Goal: Information Seeking & Learning: Check status

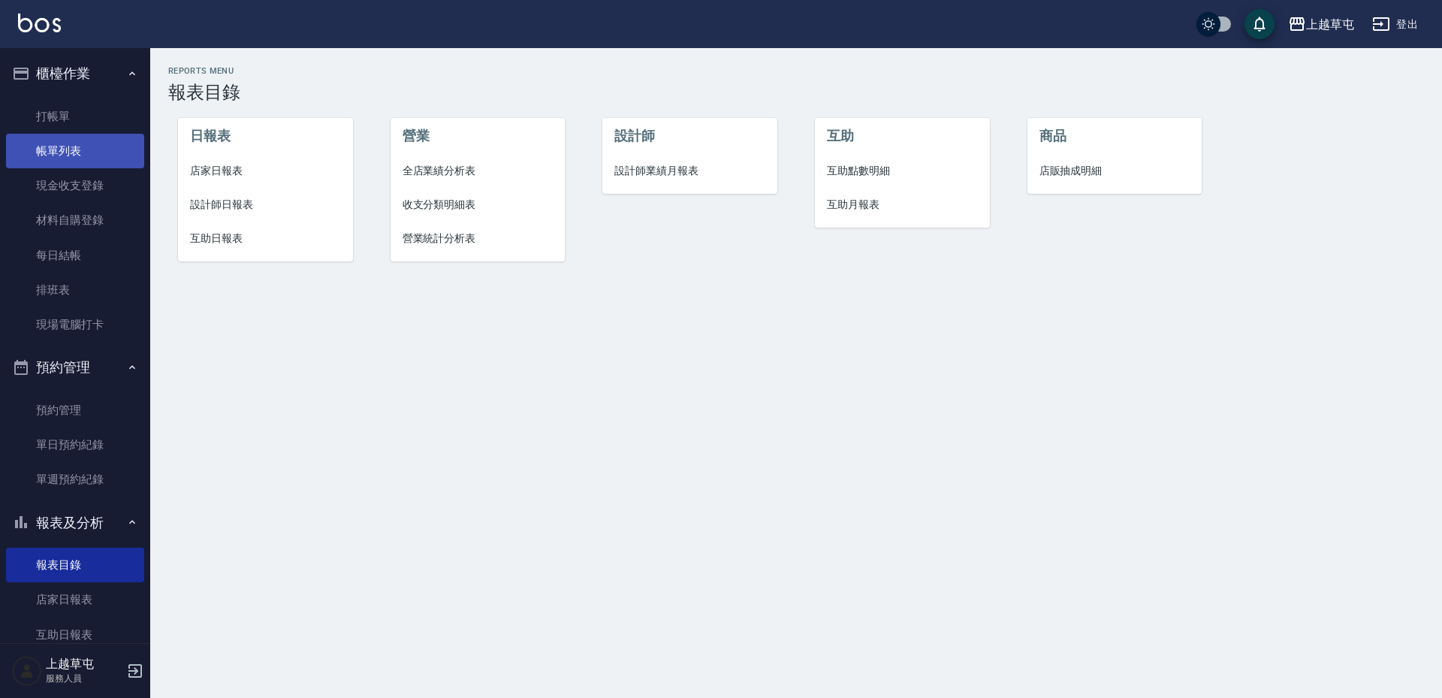
click at [57, 154] on link "帳單列表" at bounding box center [75, 151] width 138 height 35
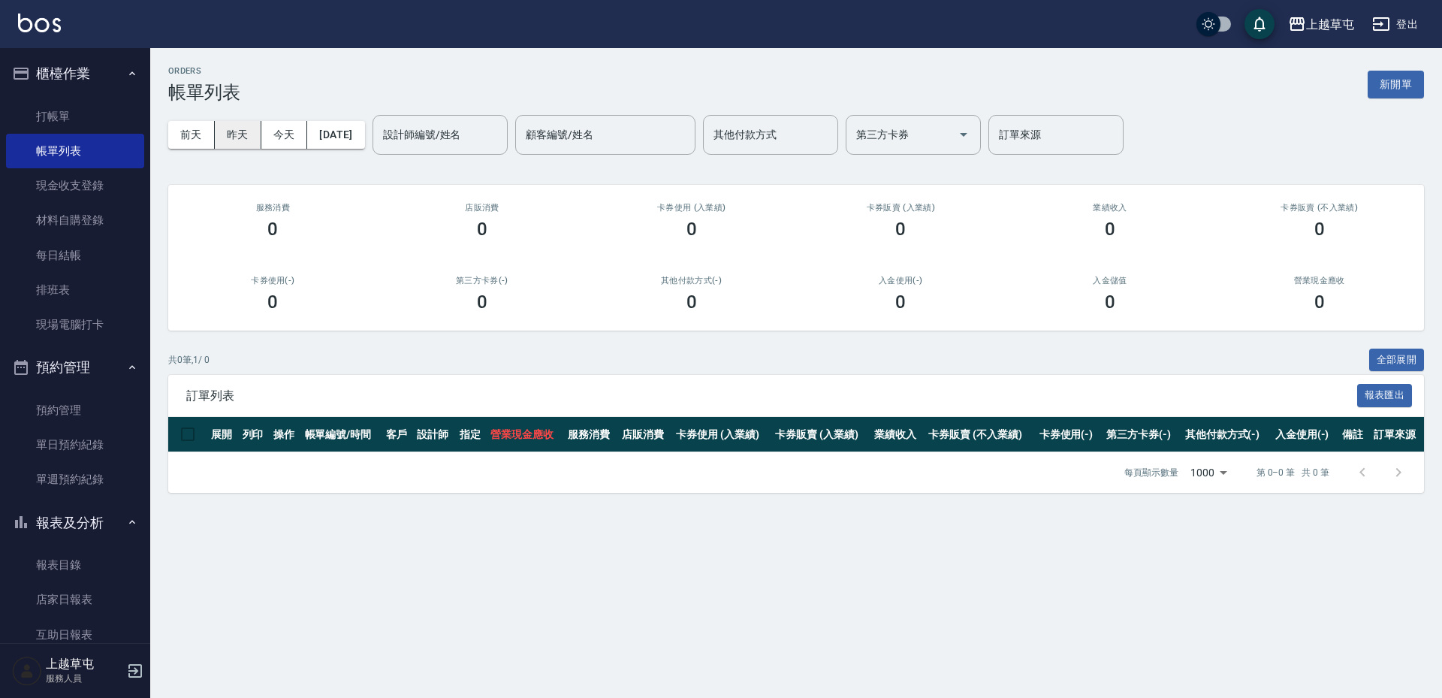
click at [233, 137] on button "昨天" at bounding box center [238, 135] width 47 height 28
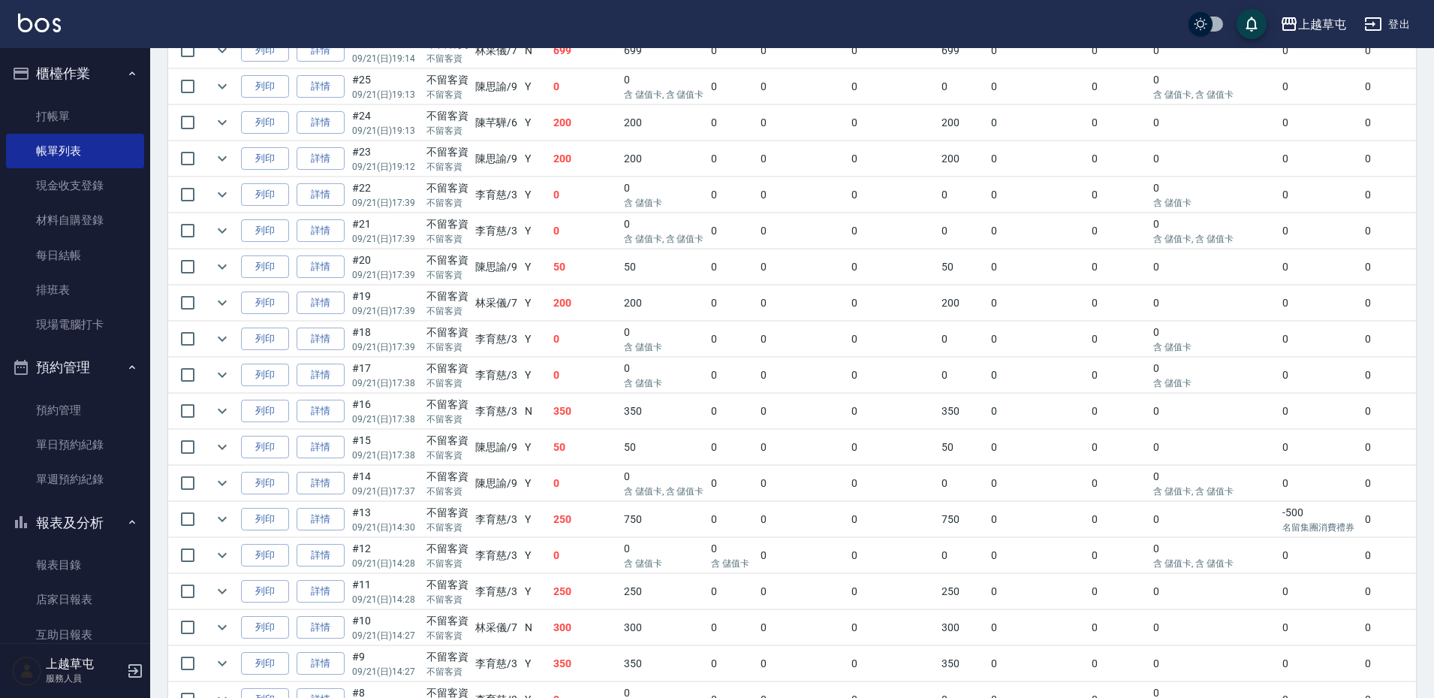
scroll to position [906, 0]
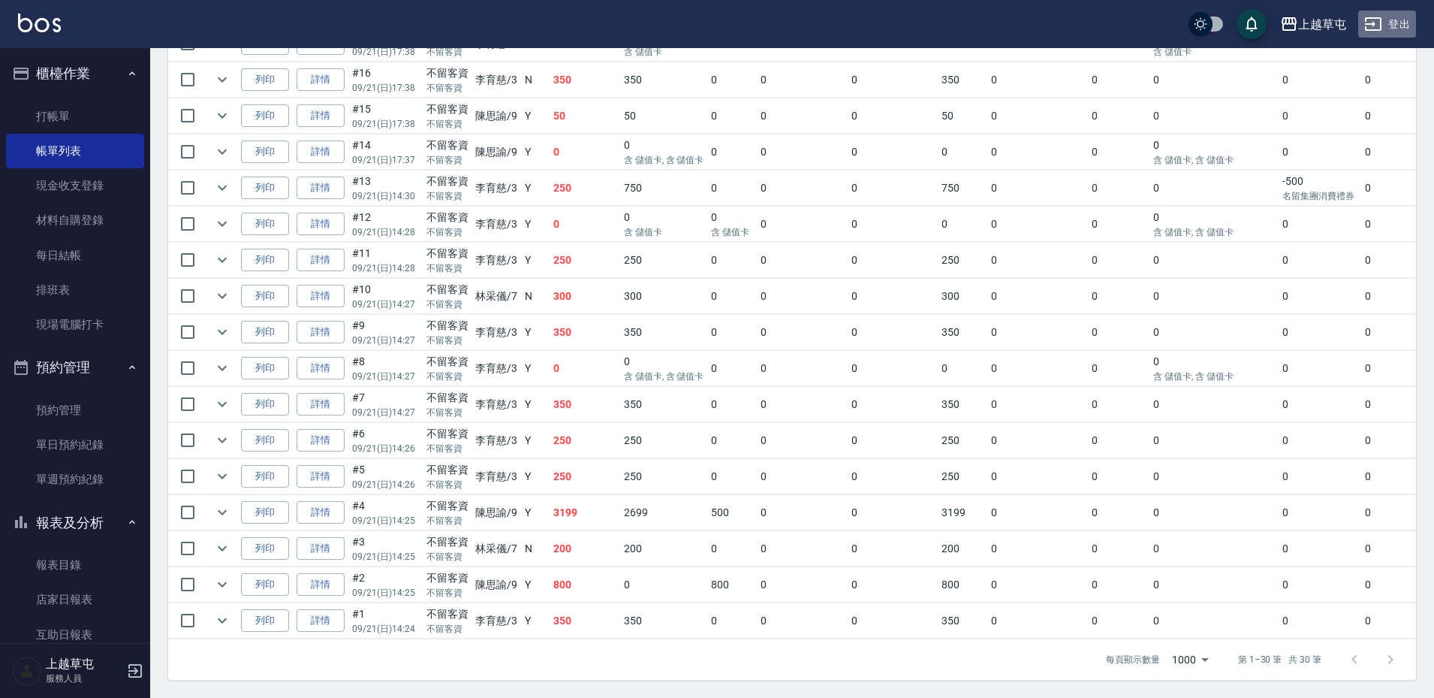
click at [1387, 22] on button "登出" at bounding box center [1387, 25] width 58 height 28
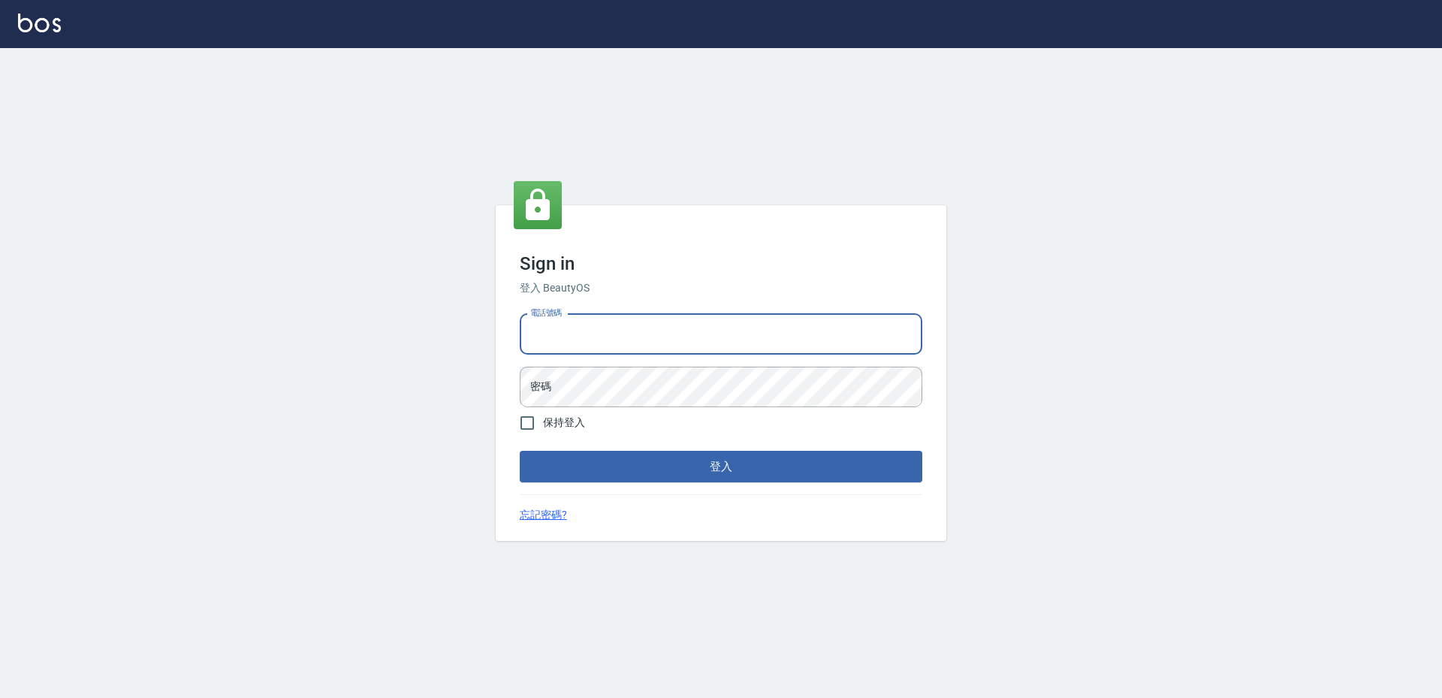
click at [692, 332] on input "電話號碼" at bounding box center [721, 334] width 403 height 41
type input "2988528"
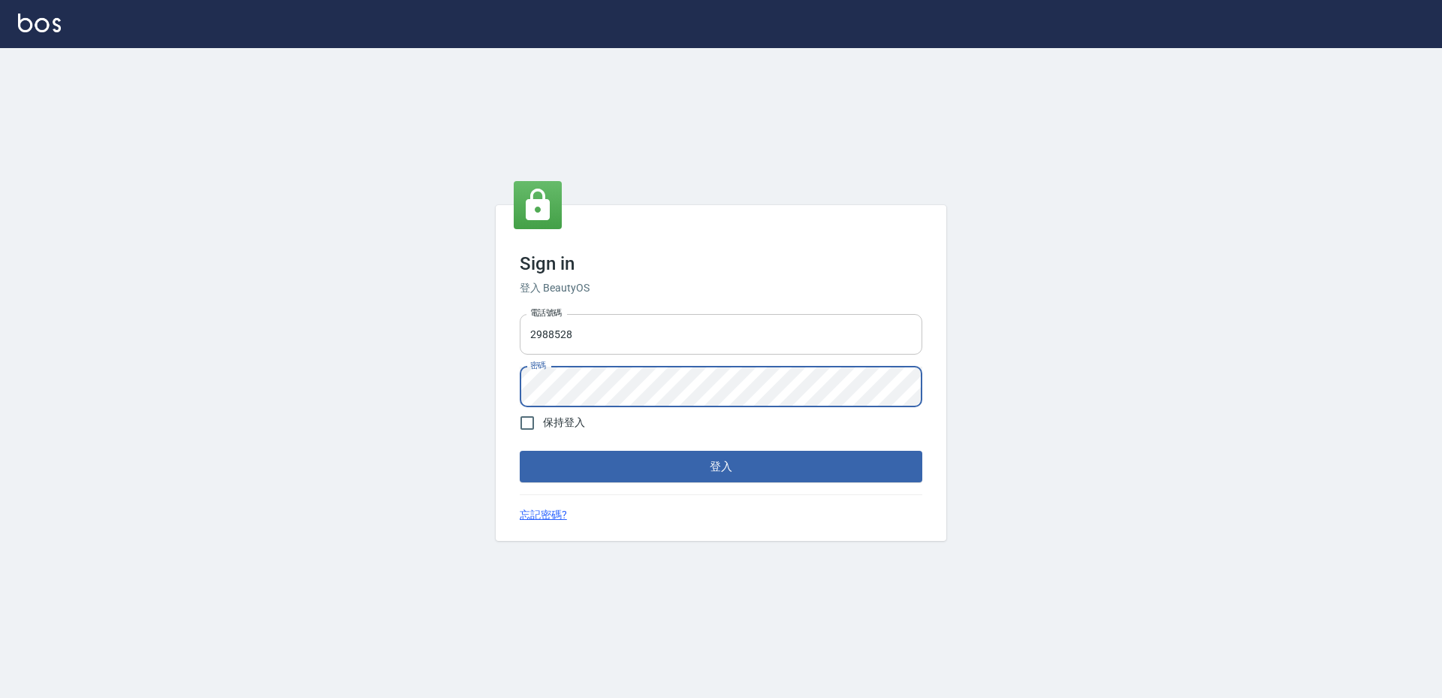
click at [520, 451] on button "登入" at bounding box center [721, 467] width 403 height 32
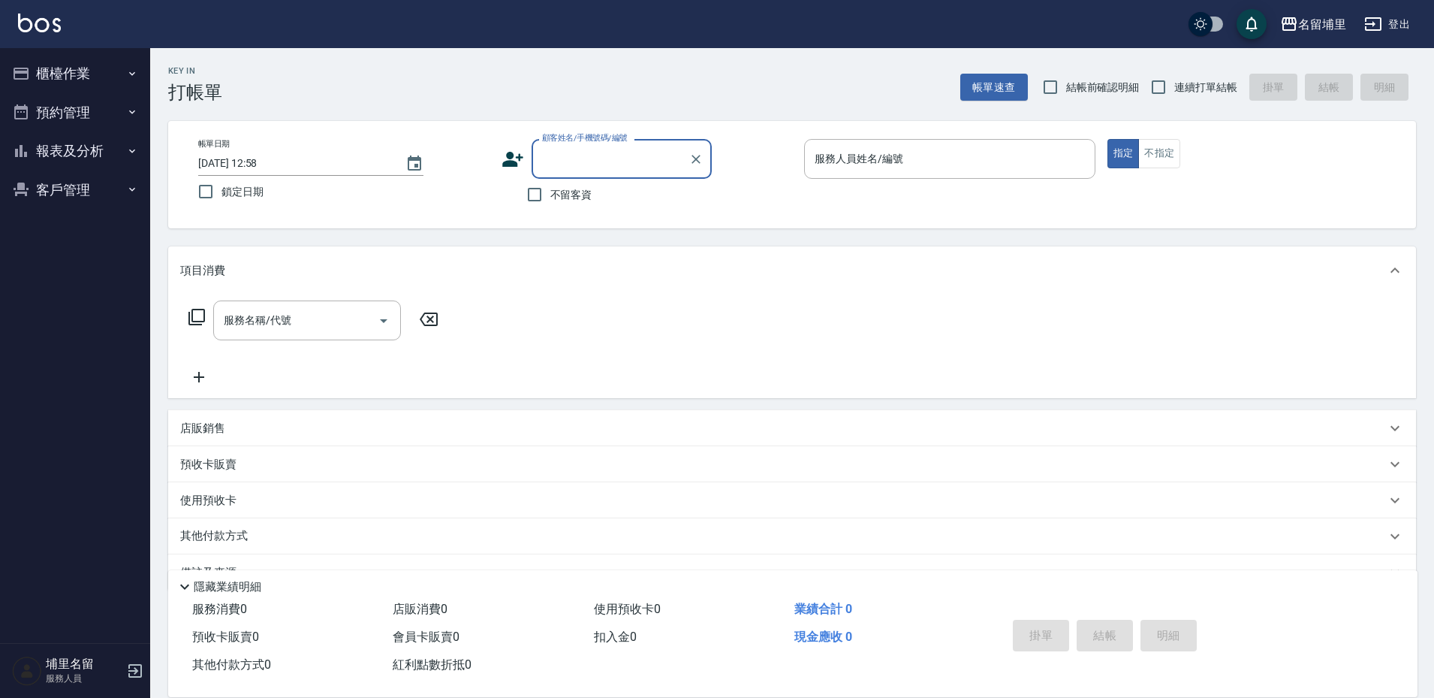
click at [77, 147] on button "報表及分析" at bounding box center [75, 150] width 138 height 39
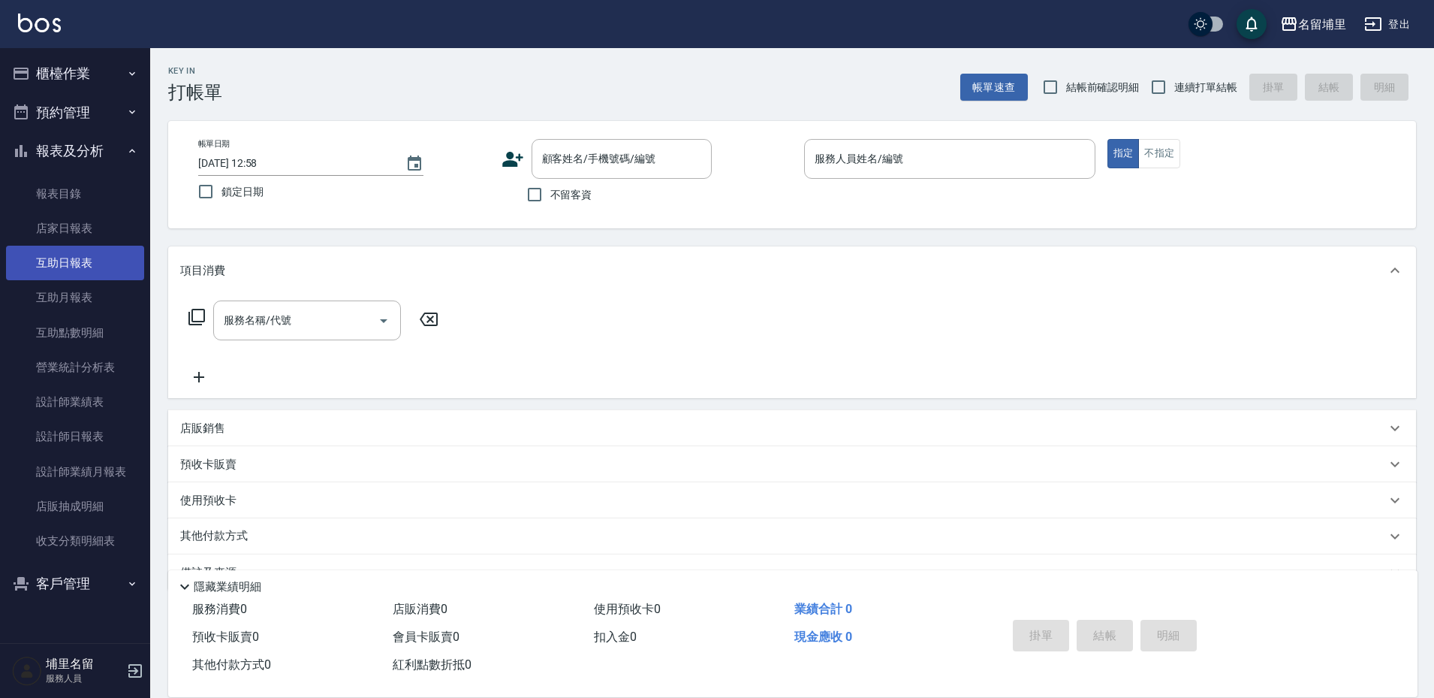
click at [80, 268] on link "互助日報表" at bounding box center [75, 263] width 138 height 35
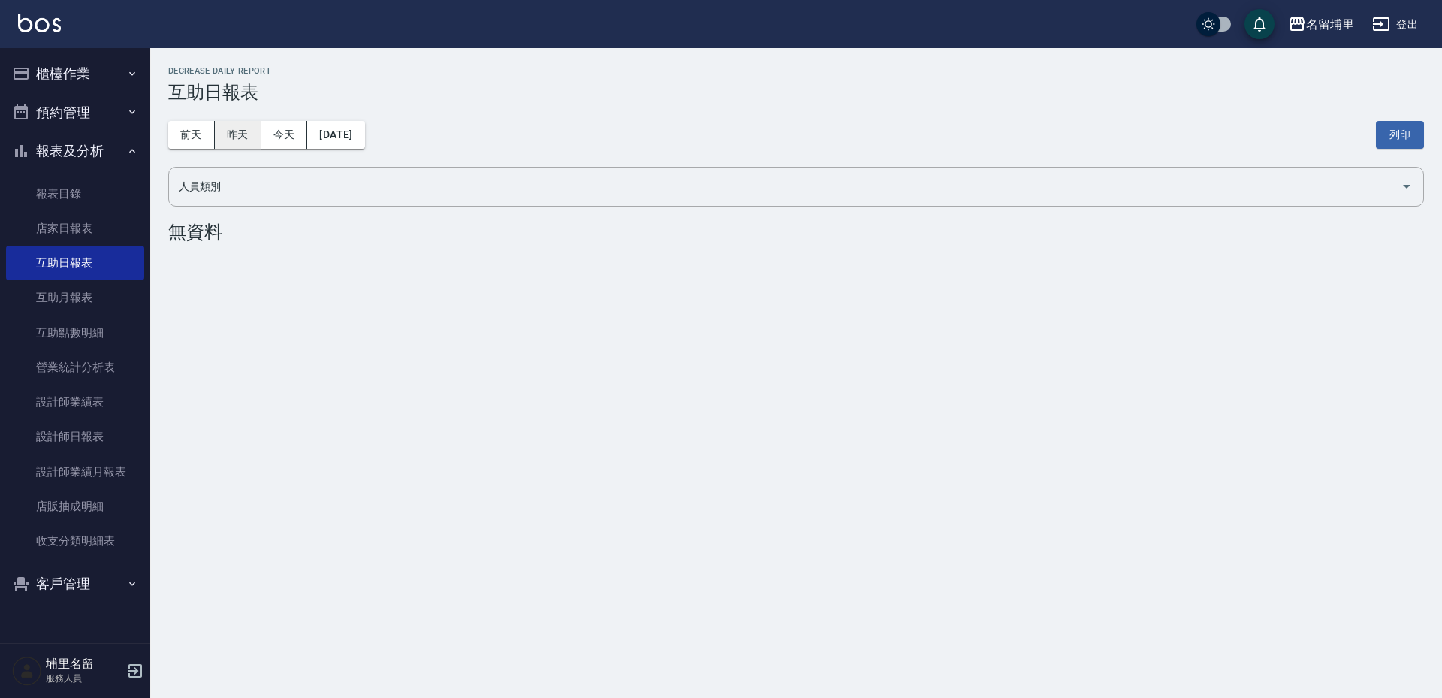
click at [230, 140] on button "昨天" at bounding box center [238, 135] width 47 height 28
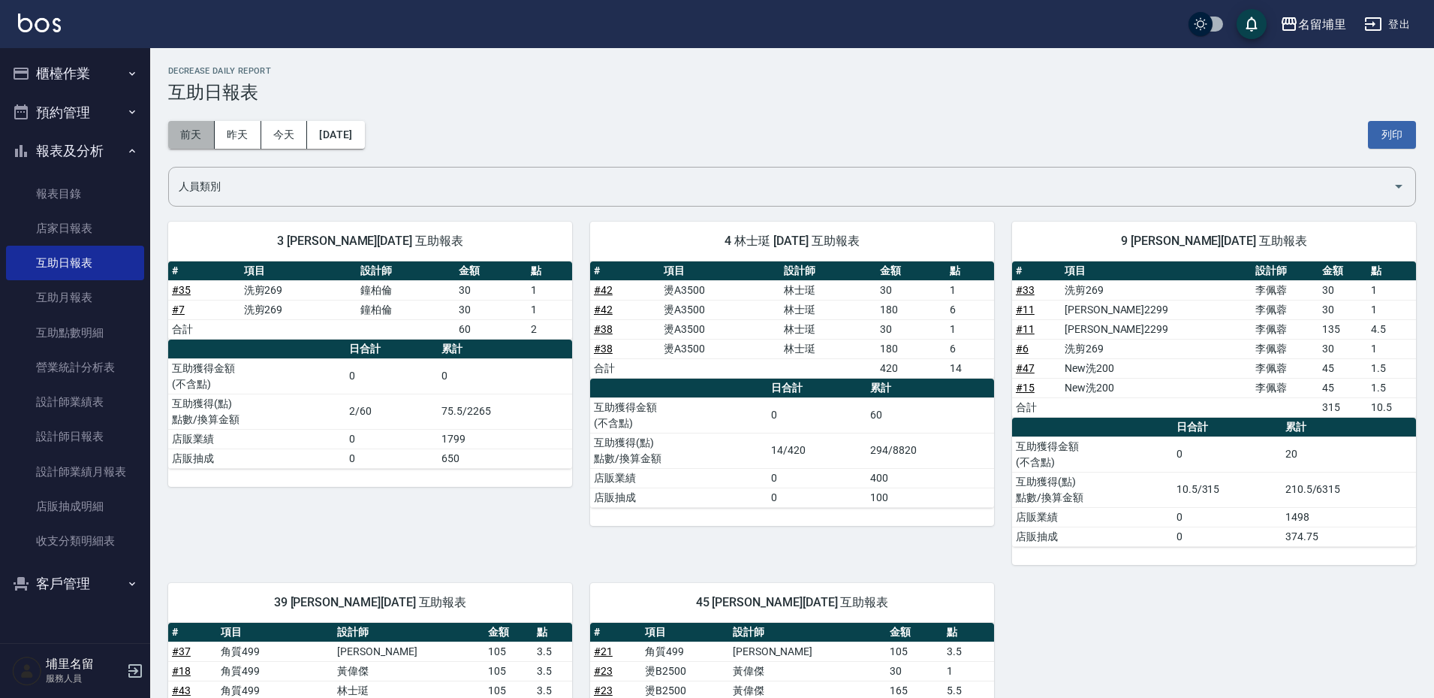
click at [200, 134] on button "前天" at bounding box center [191, 135] width 47 height 28
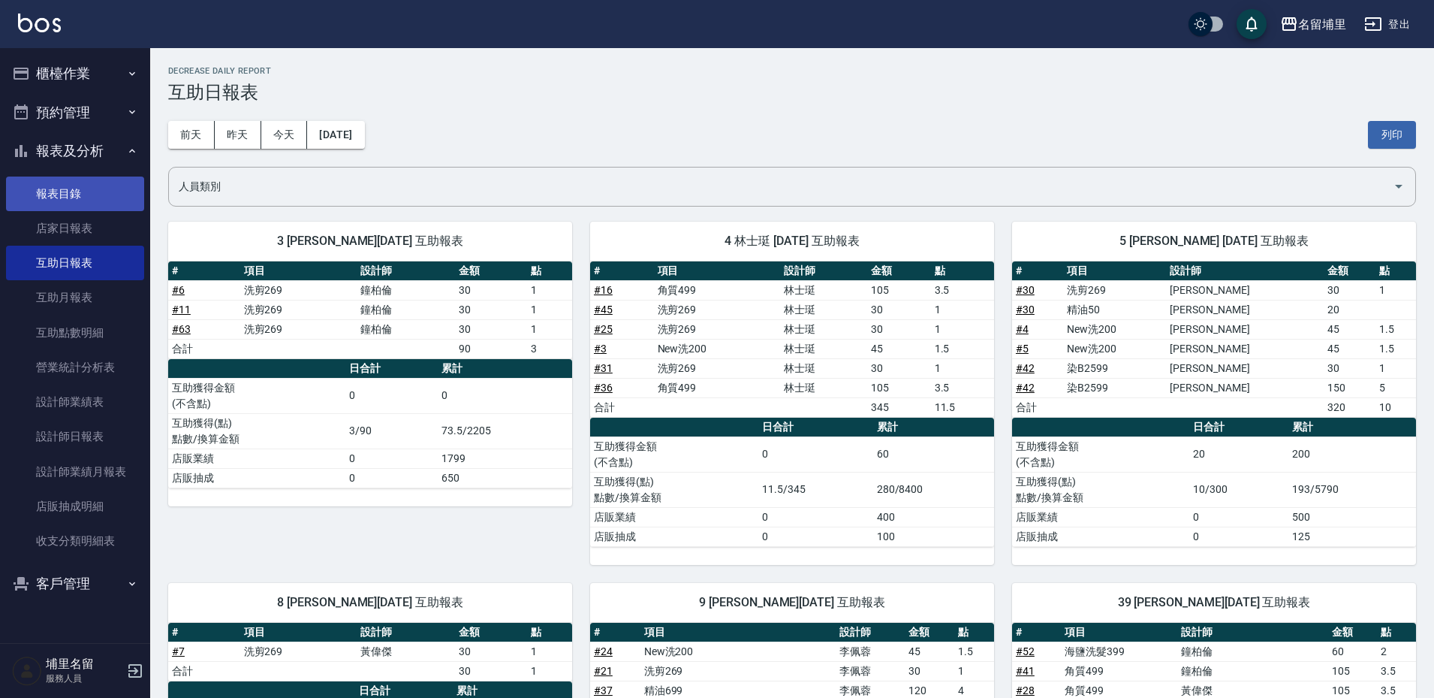
click at [69, 188] on link "報表目錄" at bounding box center [75, 193] width 138 height 35
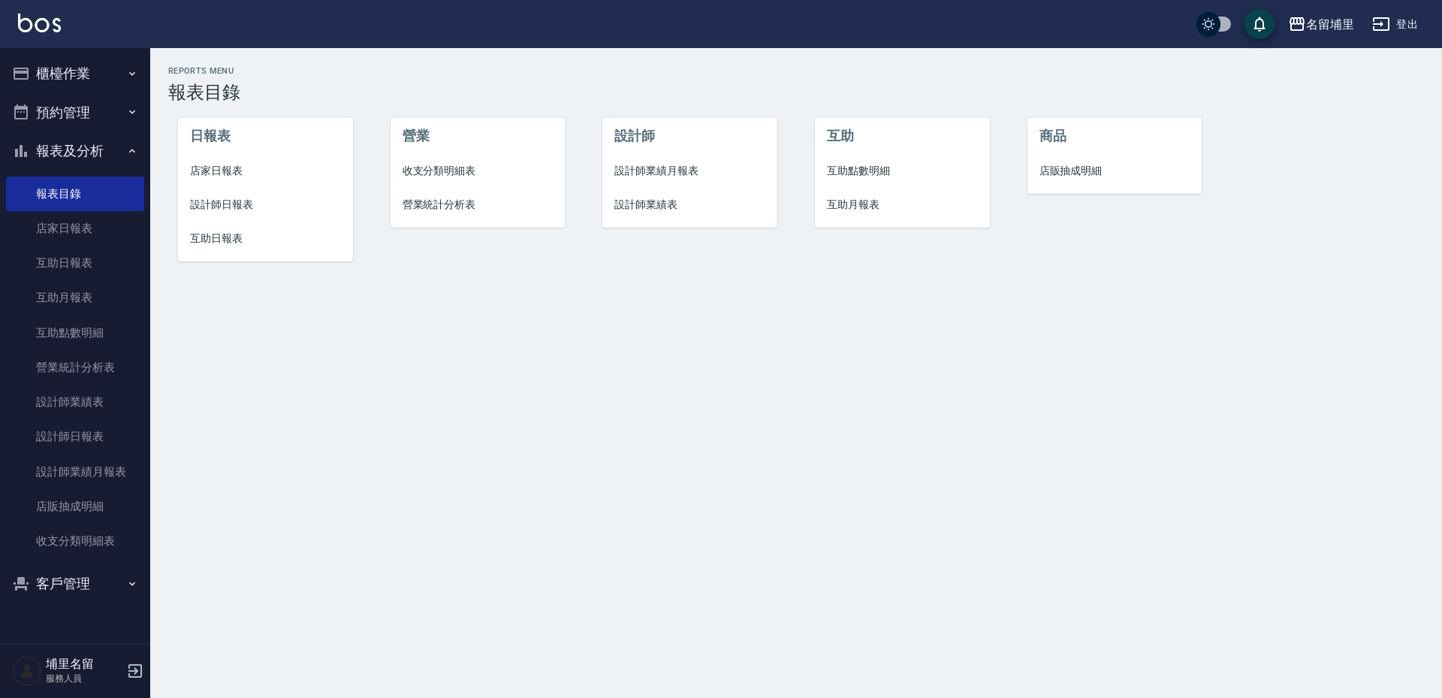
click at [1396, 23] on button "登出" at bounding box center [1395, 25] width 58 height 28
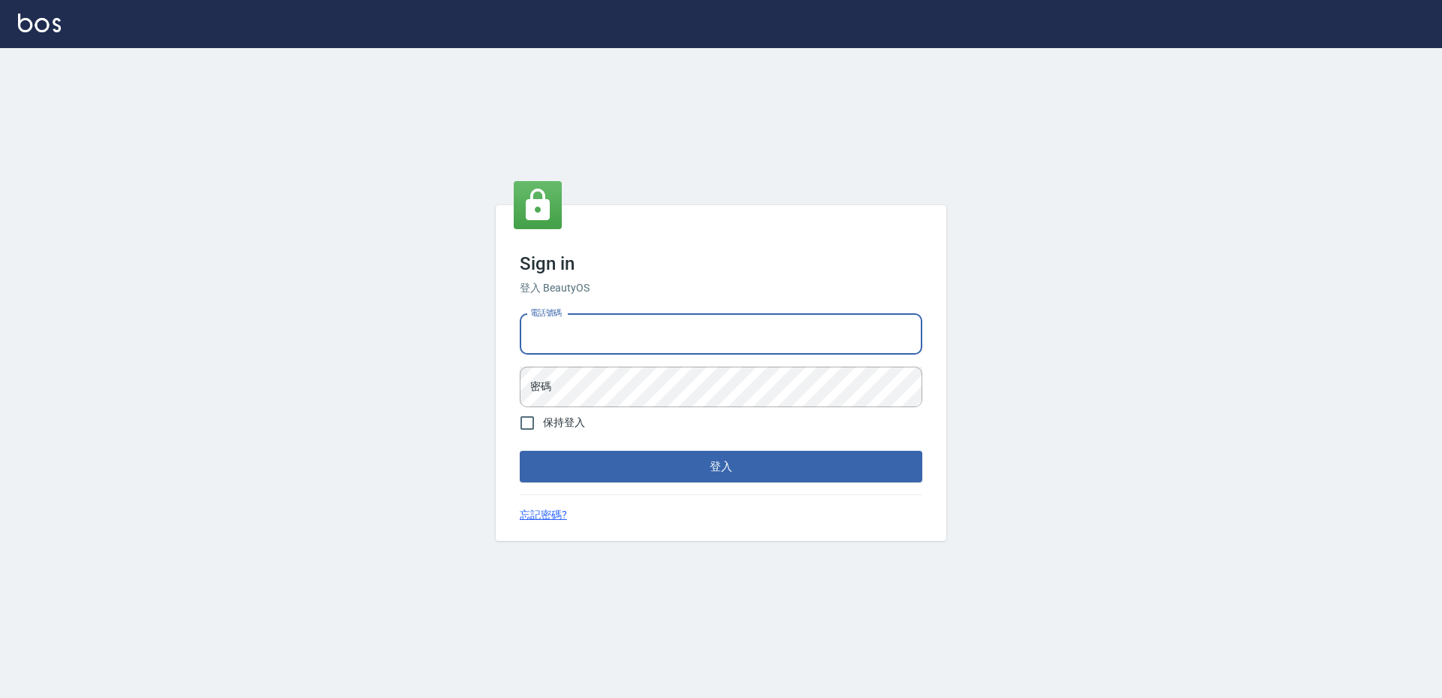
click at [684, 340] on input "電話號碼" at bounding box center [721, 334] width 403 height 41
type input "2988528"
click at [520, 451] on button "登入" at bounding box center [721, 467] width 403 height 32
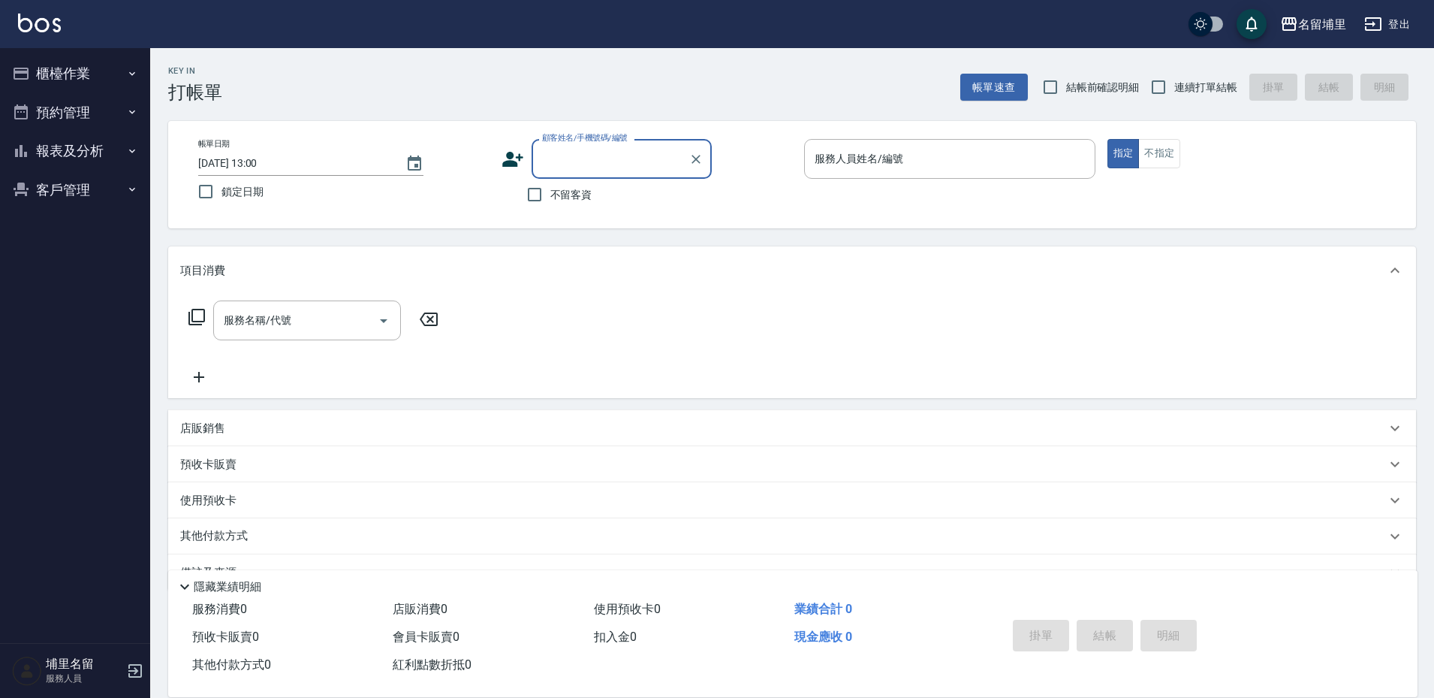
click at [62, 150] on button "報表及分析" at bounding box center [75, 150] width 138 height 39
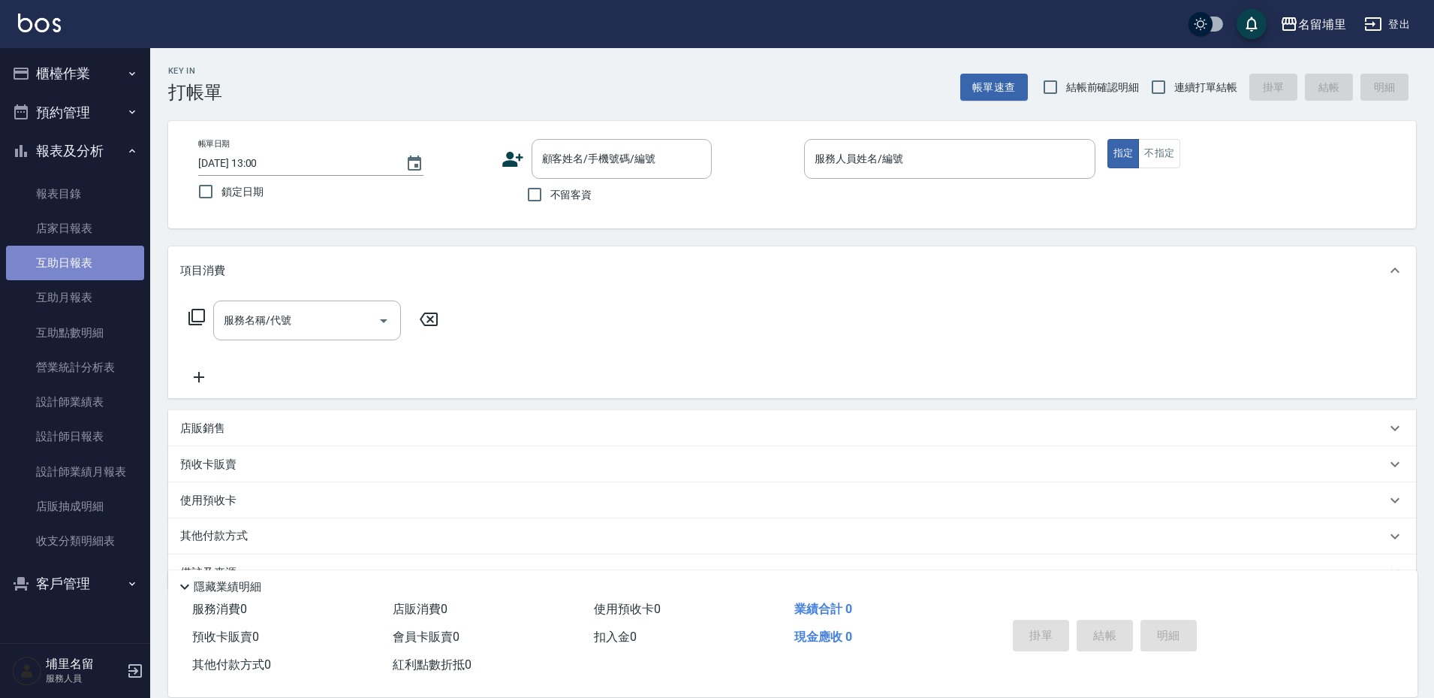
click at [75, 264] on link "互助日報表" at bounding box center [75, 263] width 138 height 35
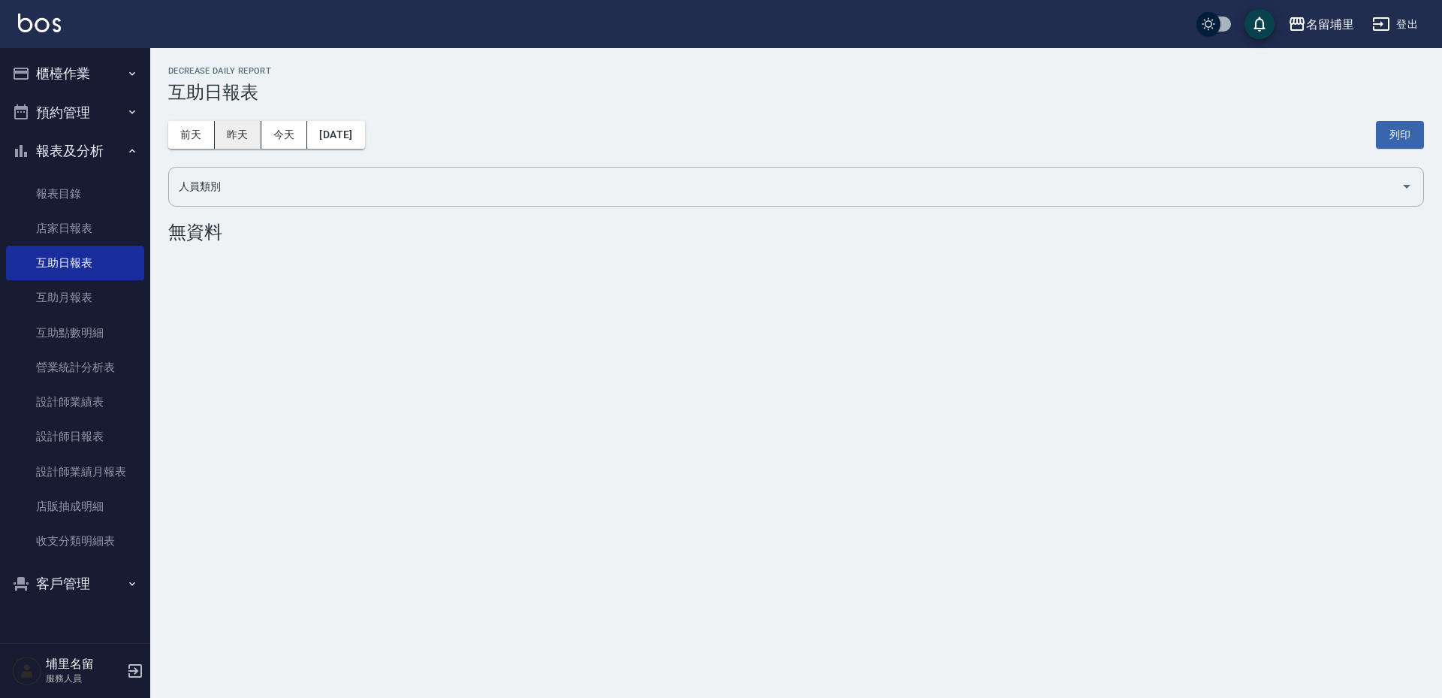
click at [247, 131] on button "昨天" at bounding box center [238, 135] width 47 height 28
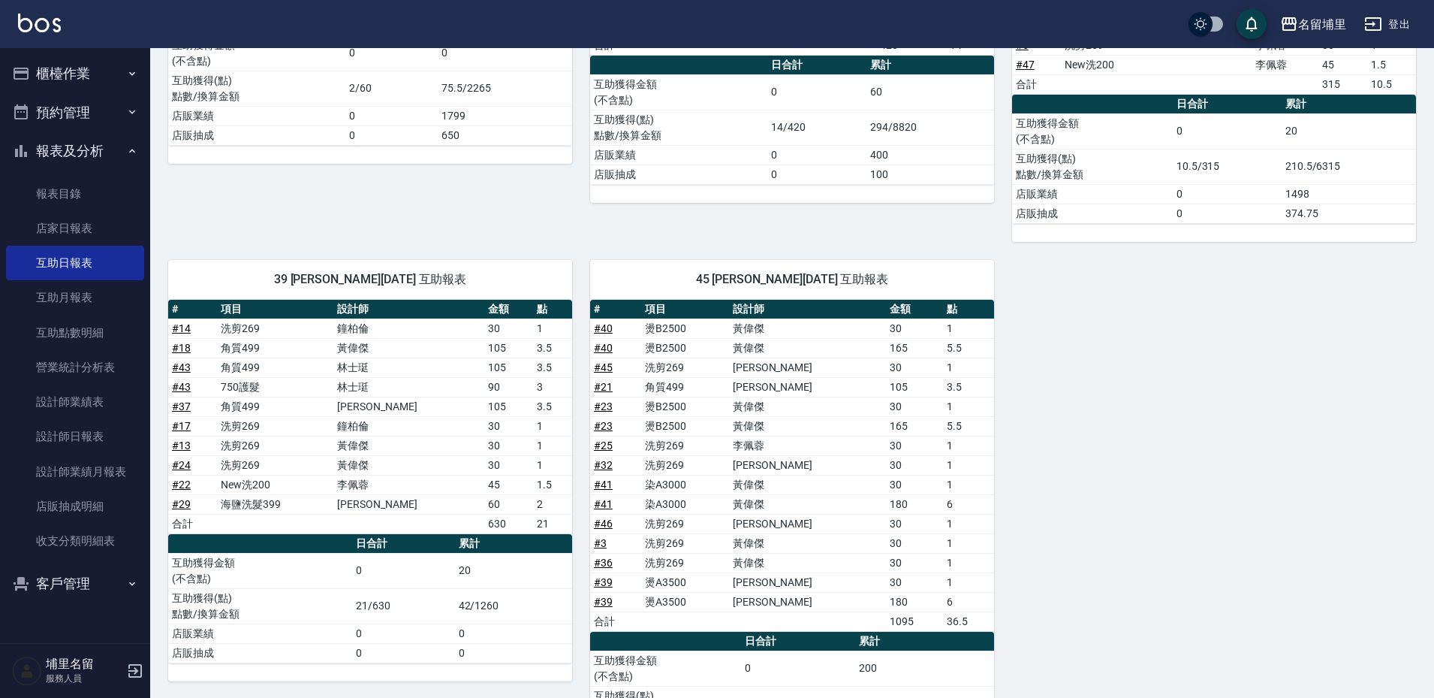
scroll to position [47, 0]
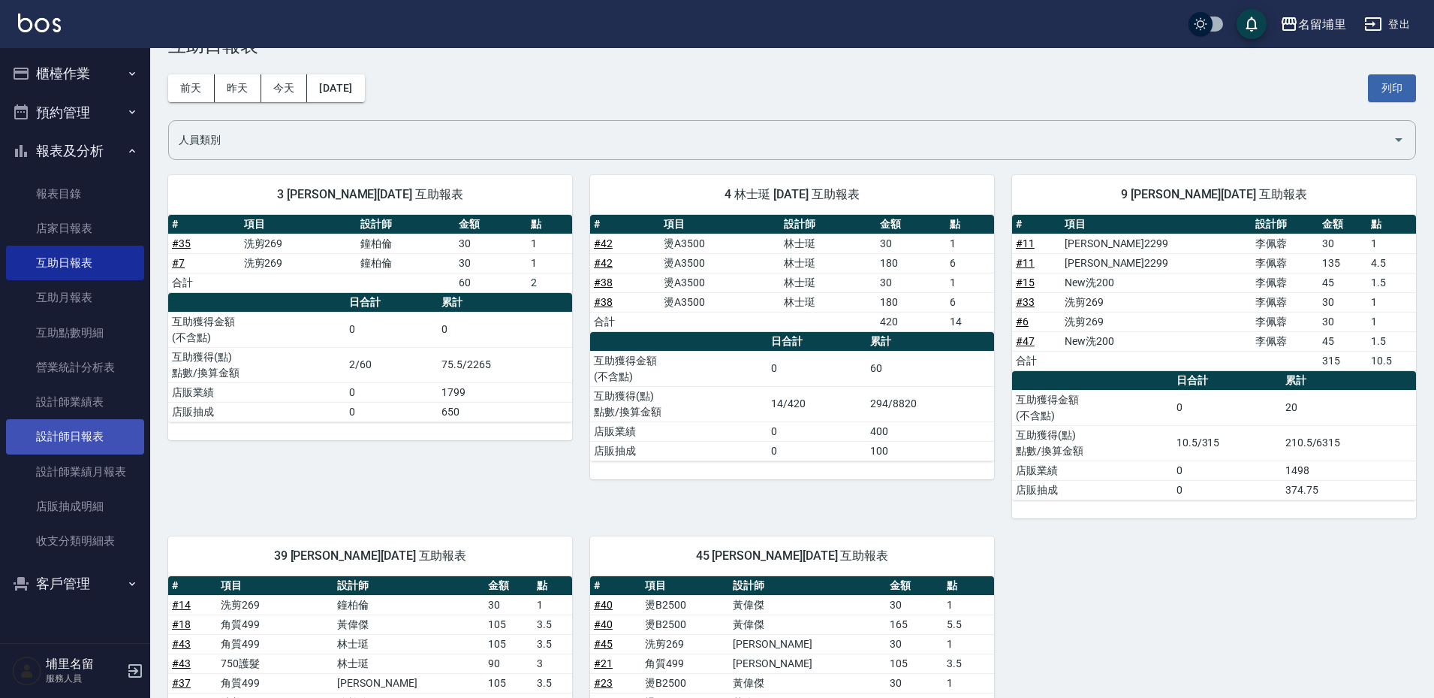
click at [83, 429] on link "設計師日報表" at bounding box center [75, 436] width 138 height 35
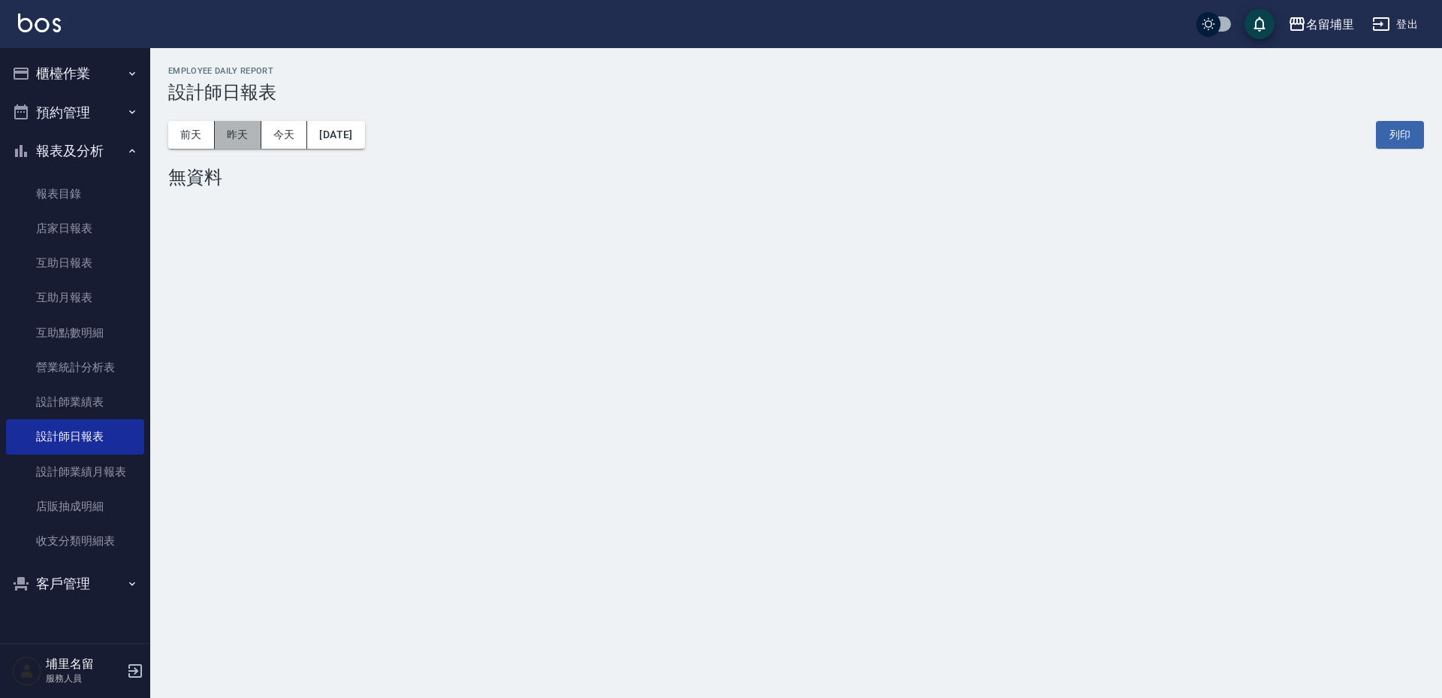
click at [227, 134] on button "昨天" at bounding box center [238, 135] width 47 height 28
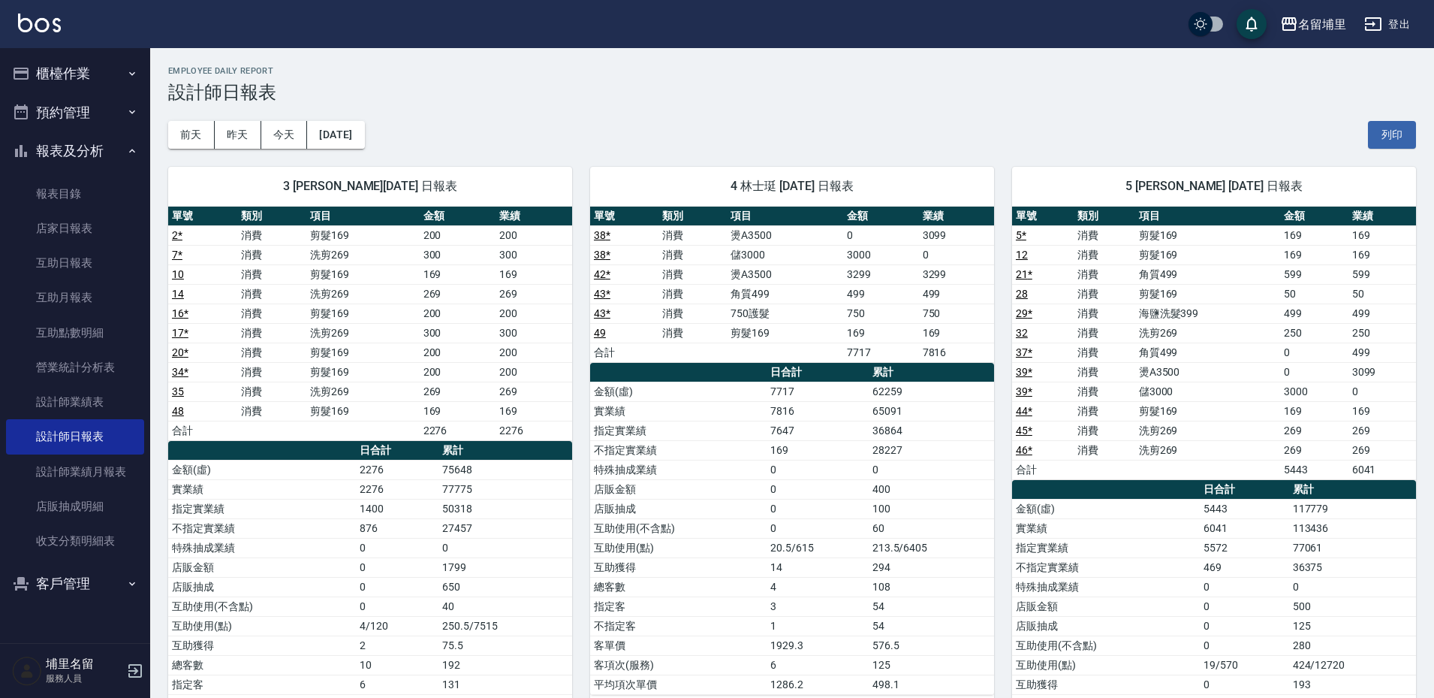
click at [59, 62] on button "櫃檯作業" at bounding box center [75, 73] width 138 height 39
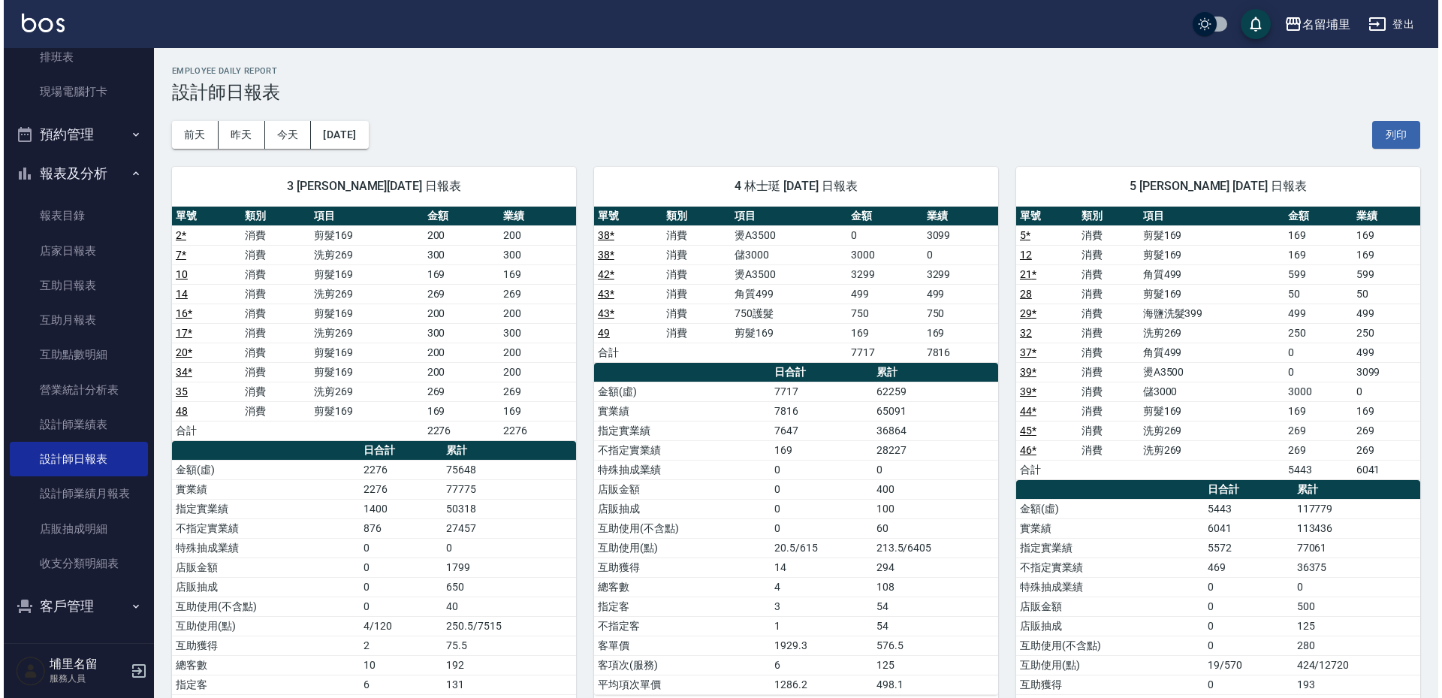
scroll to position [234, 0]
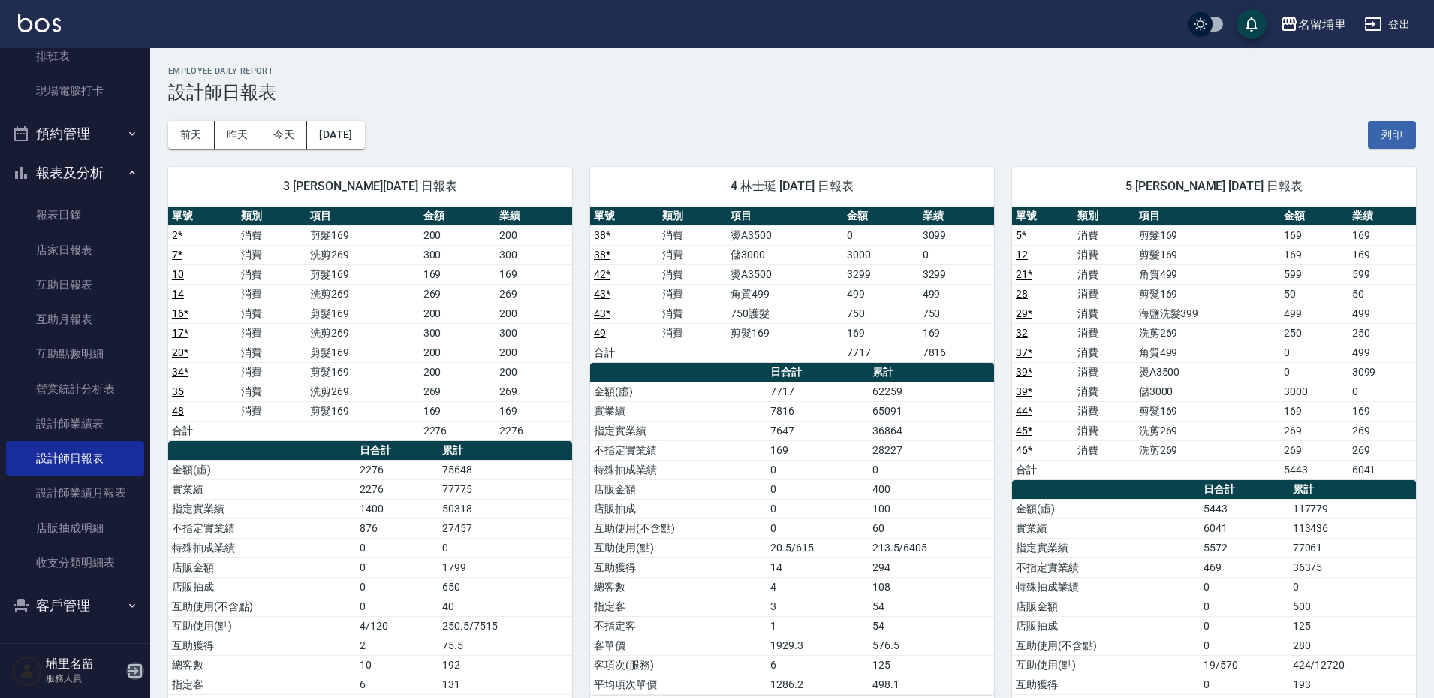
click at [135, 670] on icon "button" at bounding box center [135, 671] width 14 height 14
